Goal: Task Accomplishment & Management: Manage account settings

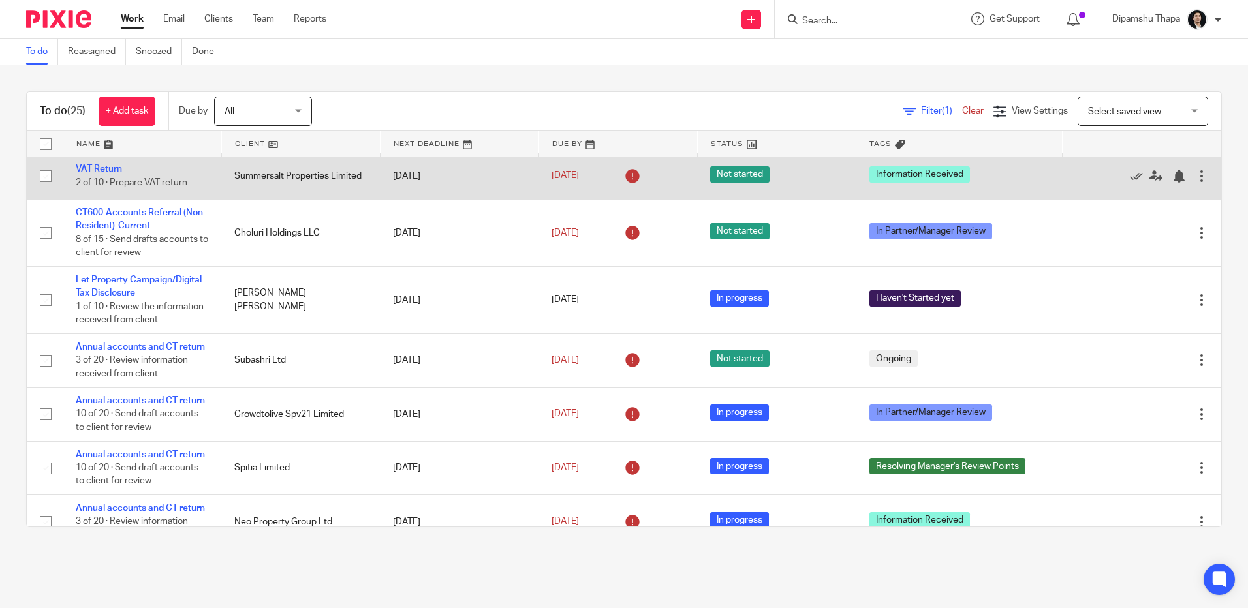
scroll to position [392, 0]
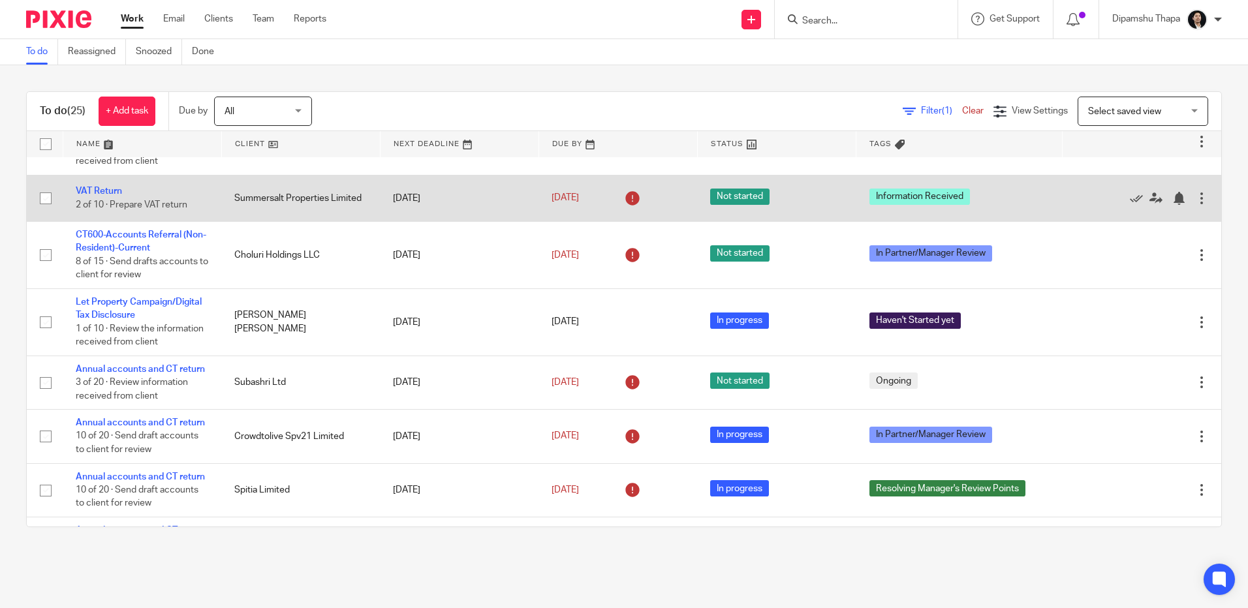
click at [106, 221] on td "VAT Return 2 of 10 · Prepare VAT return" at bounding box center [142, 198] width 159 height 46
click at [102, 196] on link "VAT Return" at bounding box center [99, 191] width 46 height 9
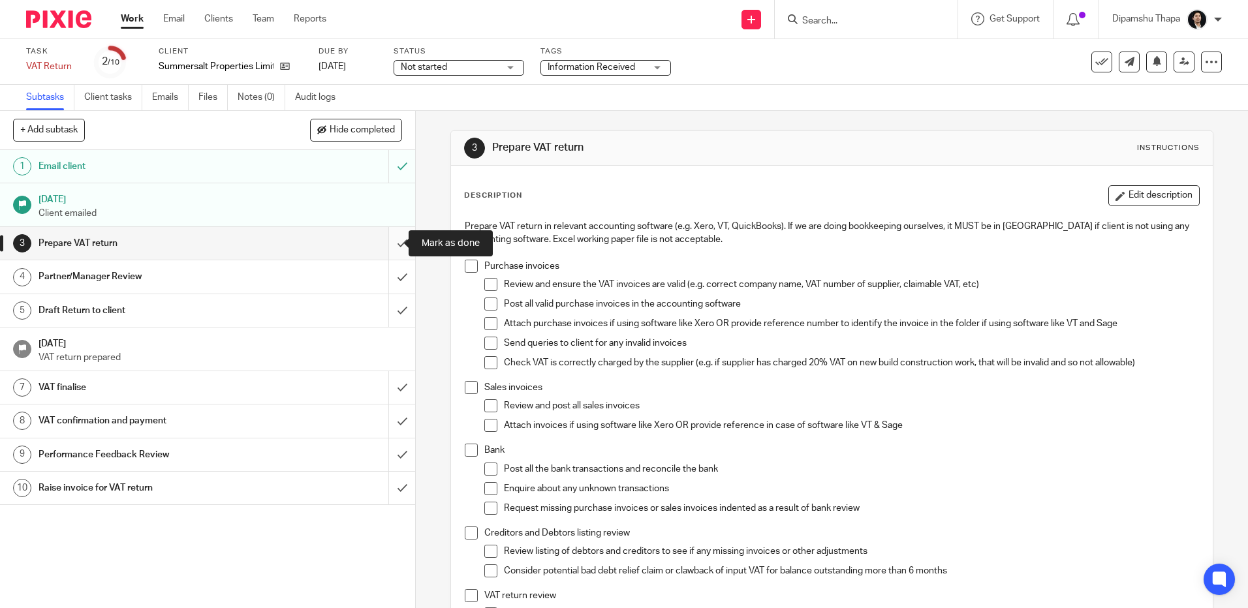
click at [392, 245] on input "submit" at bounding box center [207, 243] width 415 height 33
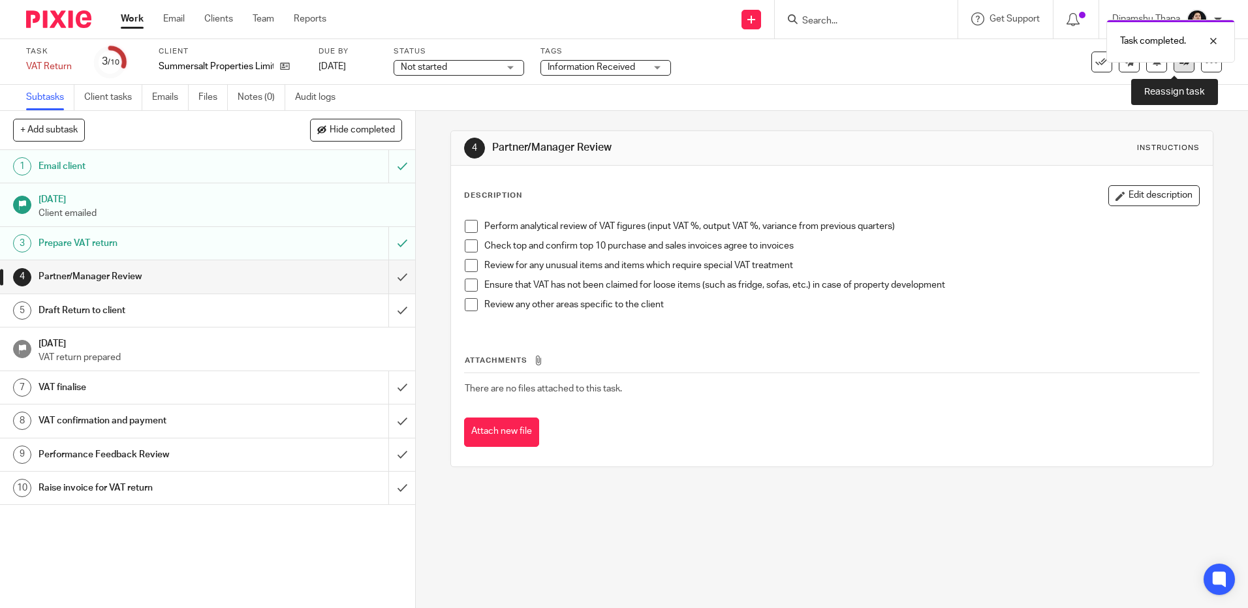
click at [1174, 67] on link at bounding box center [1184, 62] width 21 height 21
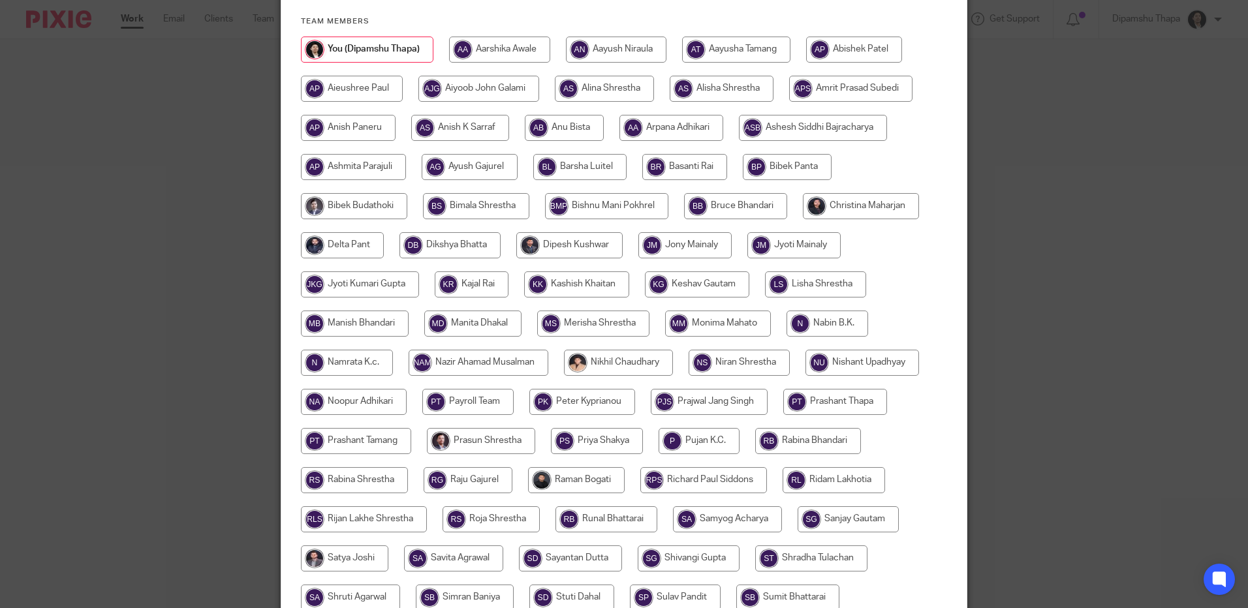
scroll to position [131, 0]
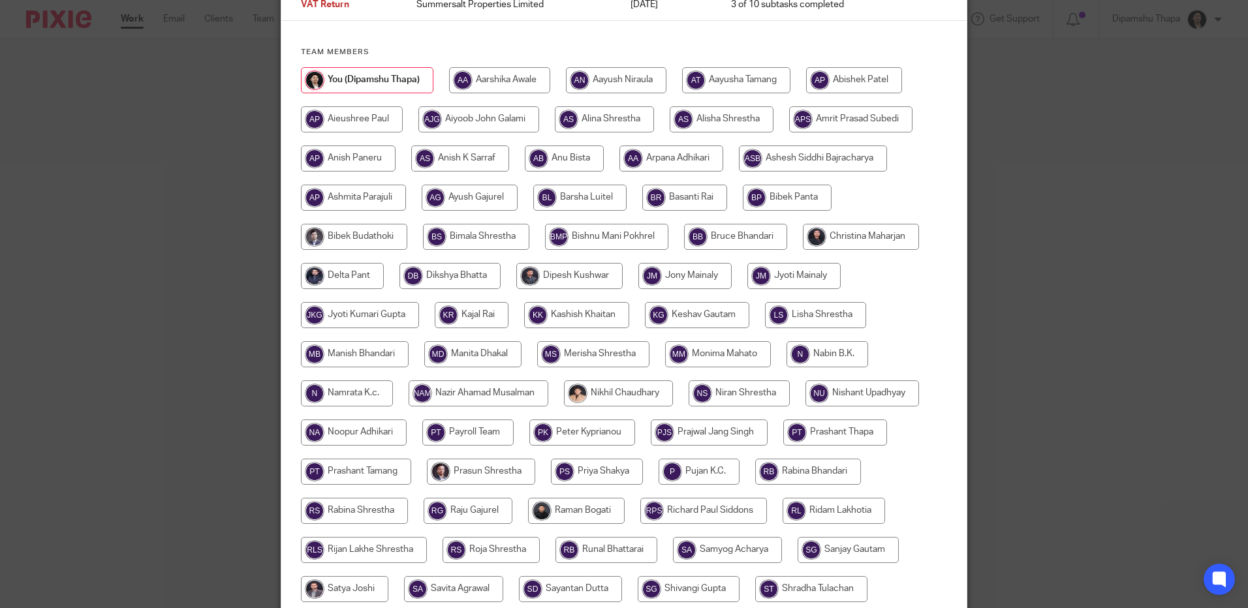
click at [840, 237] on input "radio" at bounding box center [861, 237] width 116 height 26
radio input "true"
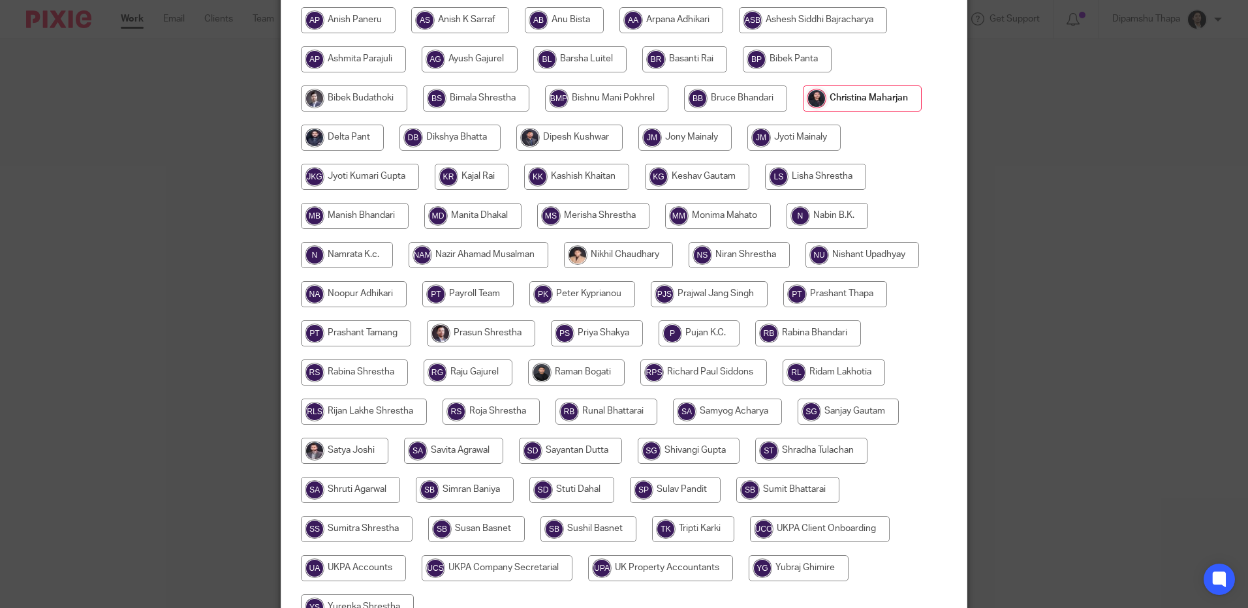
scroll to position [402, 0]
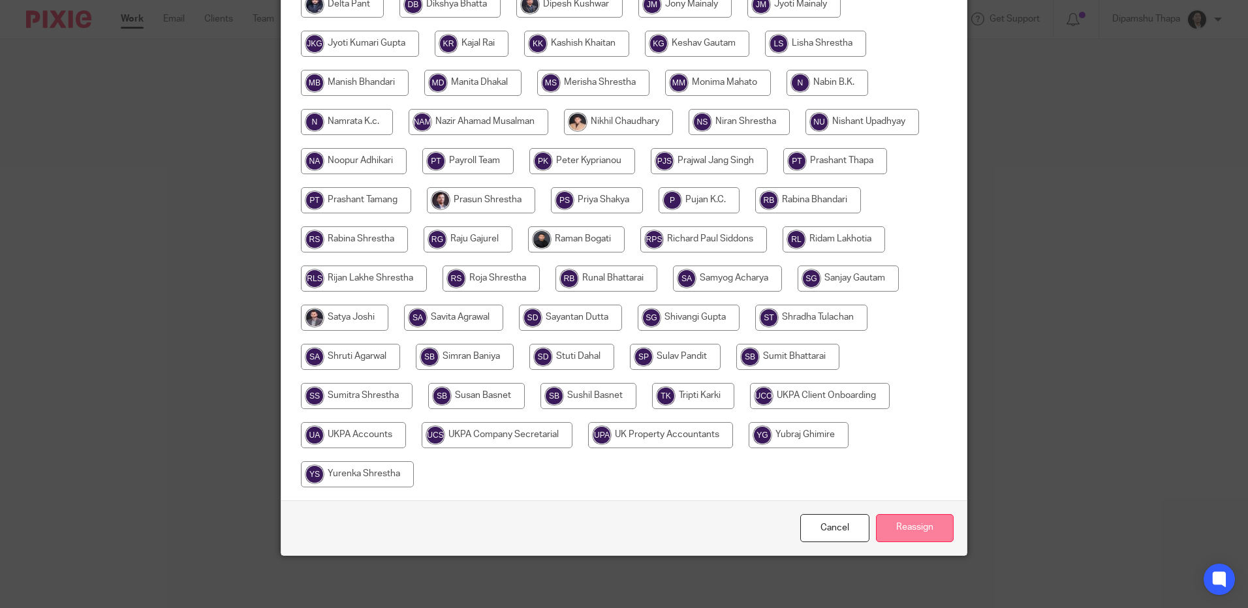
click at [907, 526] on input "Reassign" at bounding box center [915, 528] width 78 height 28
